Goal: Navigation & Orientation: Find specific page/section

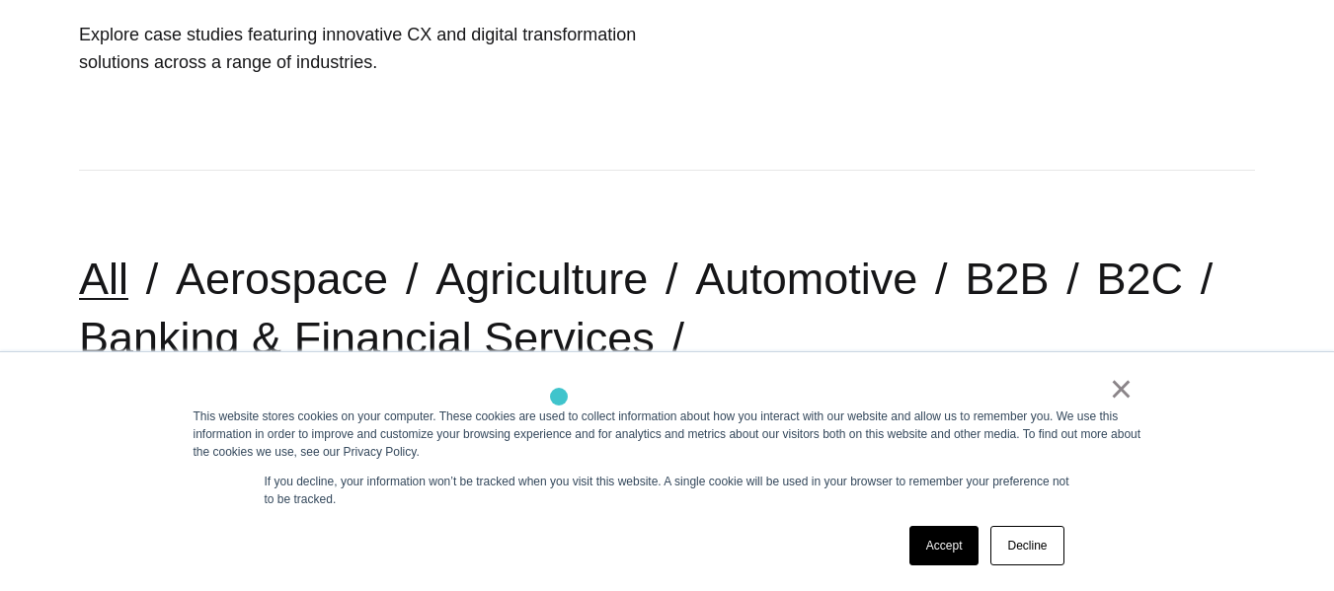
scroll to position [358, 0]
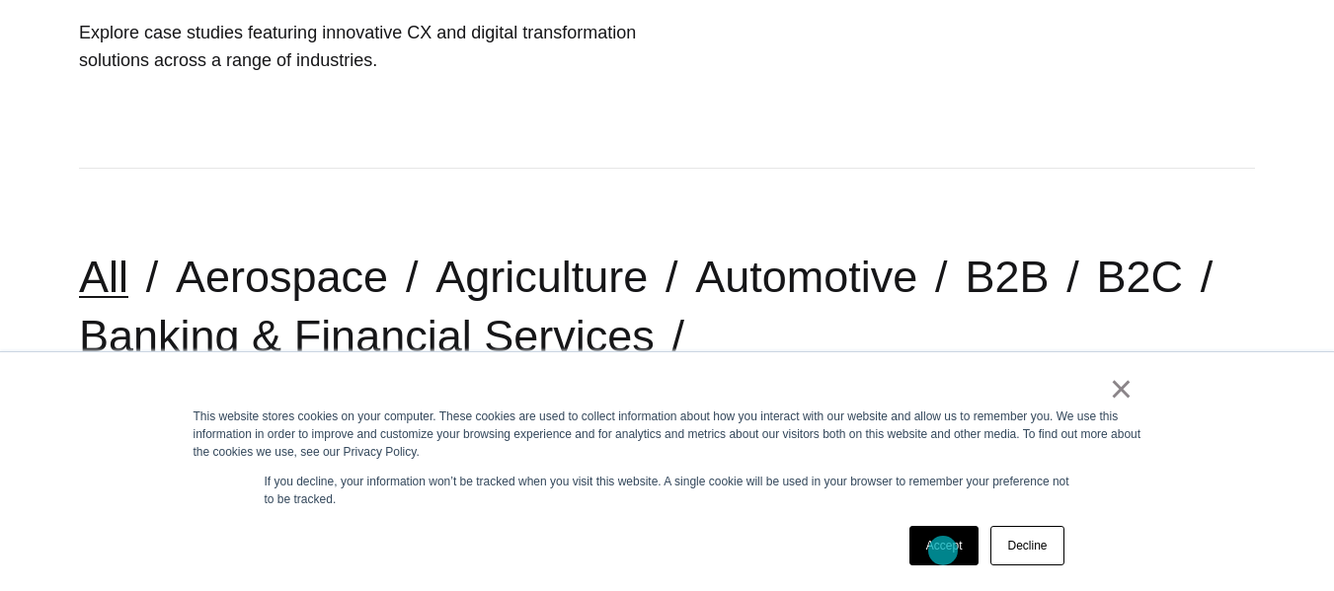
click at [943, 551] on link "Accept" at bounding box center [944, 545] width 70 height 39
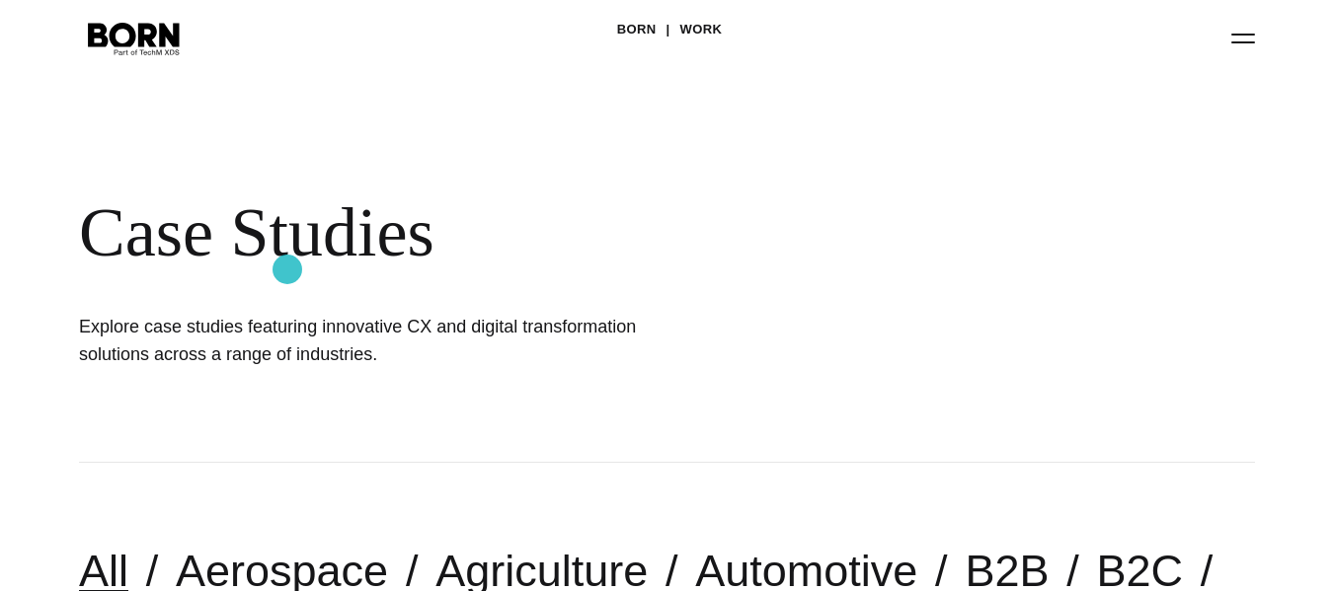
scroll to position [0, 0]
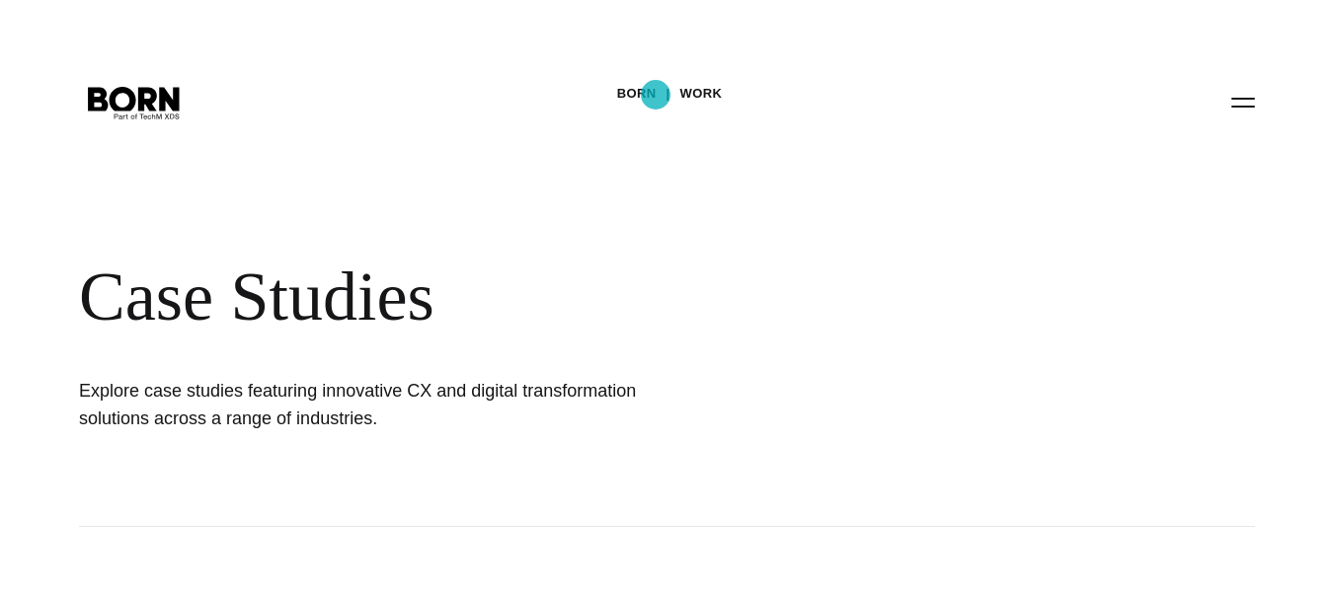
click at [656, 95] on link "BORN" at bounding box center [636, 94] width 39 height 30
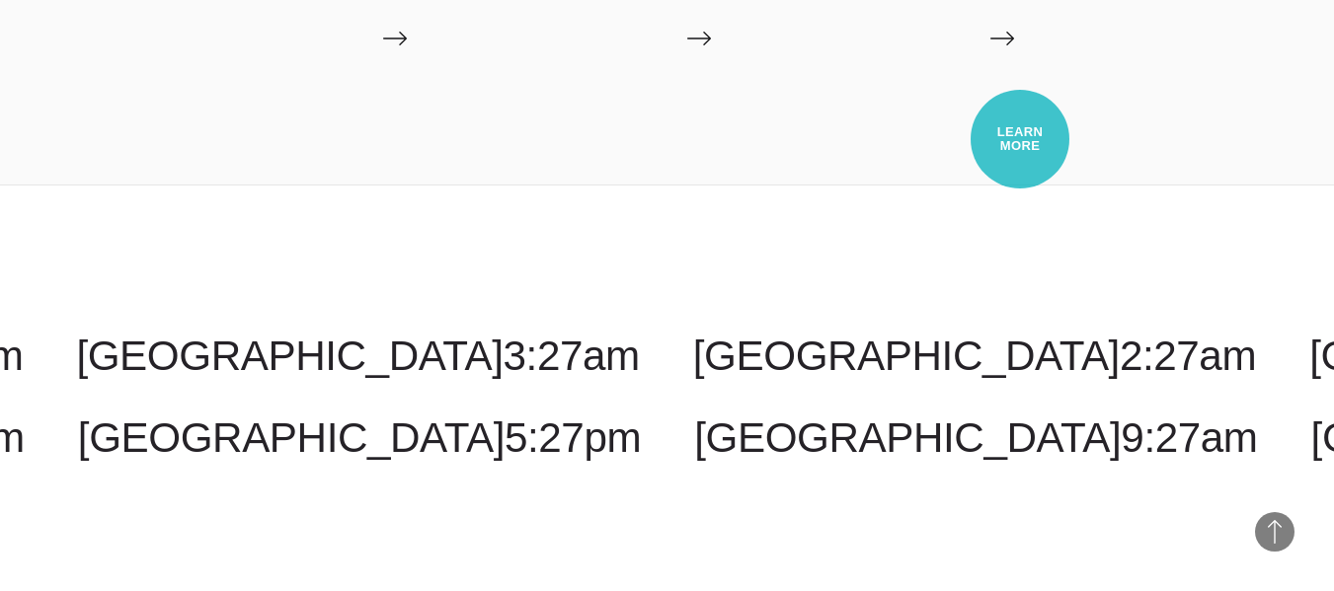
scroll to position [3522, 0]
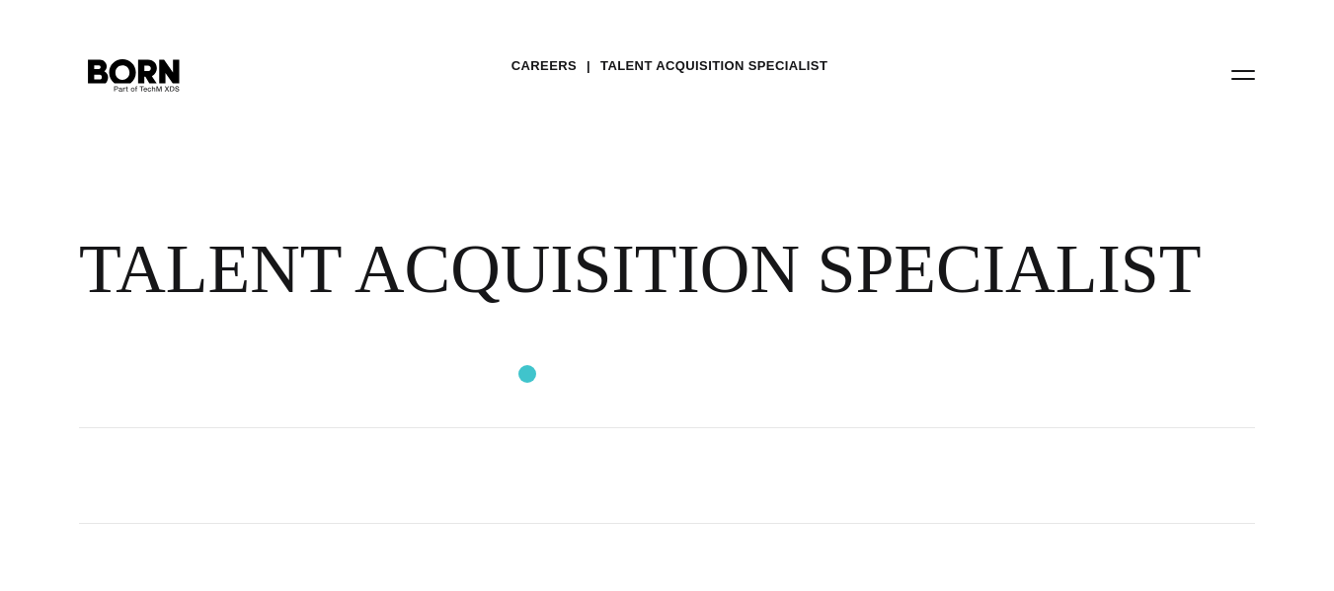
scroll to position [30, 0]
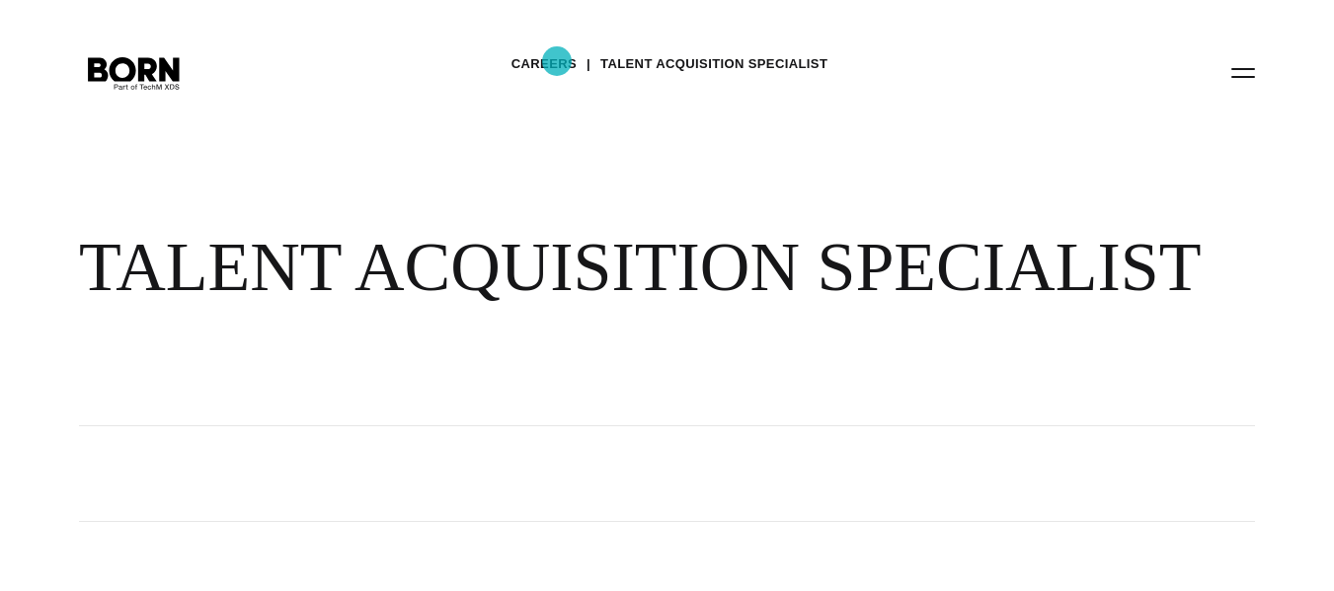
click at [557, 61] on link "Careers" at bounding box center [543, 64] width 65 height 30
